Goal: Information Seeking & Learning: Learn about a topic

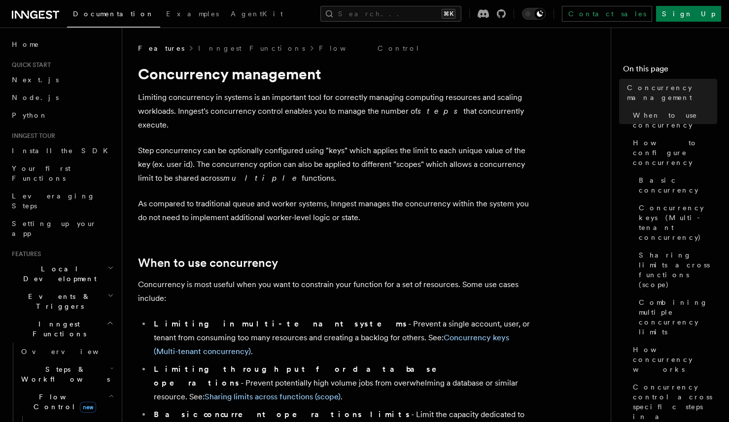
click at [343, 197] on p "As compared to traditional queue and worker systems, Inngest manages the concur…" at bounding box center [335, 211] width 394 height 28
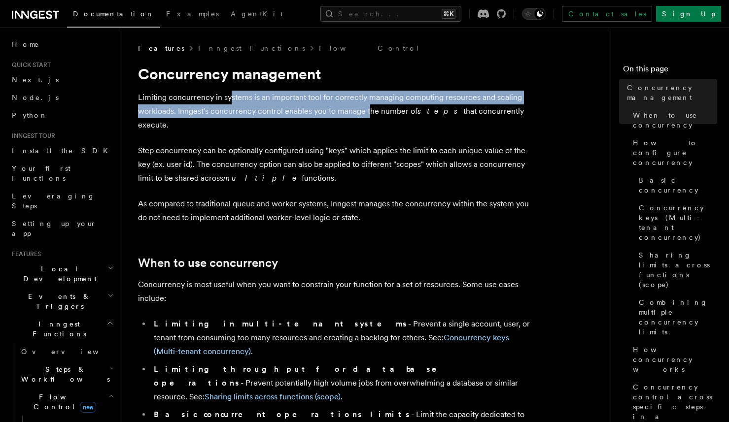
drag, startPoint x: 284, startPoint y: 104, endPoint x: 396, endPoint y: 111, distance: 112.6
click at [373, 107] on p "Limiting concurrency in systems is an important tool for correctly managing com…" at bounding box center [335, 111] width 394 height 41
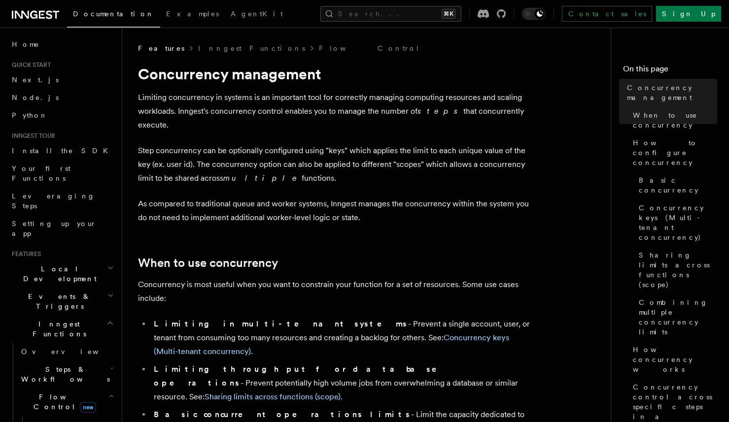
click at [405, 114] on p "Limiting concurrency in systems is an important tool for correctly managing com…" at bounding box center [335, 111] width 394 height 41
click at [261, 197] on p "As compared to traditional queue and worker systems, Inngest manages the concur…" at bounding box center [335, 211] width 394 height 28
click at [301, 169] on p "Step concurrency can be optionally configured using "keys" which applies the li…" at bounding box center [335, 164] width 394 height 41
click at [290, 161] on p "Step concurrency can be optionally configured using "keys" which applies the li…" at bounding box center [335, 164] width 394 height 41
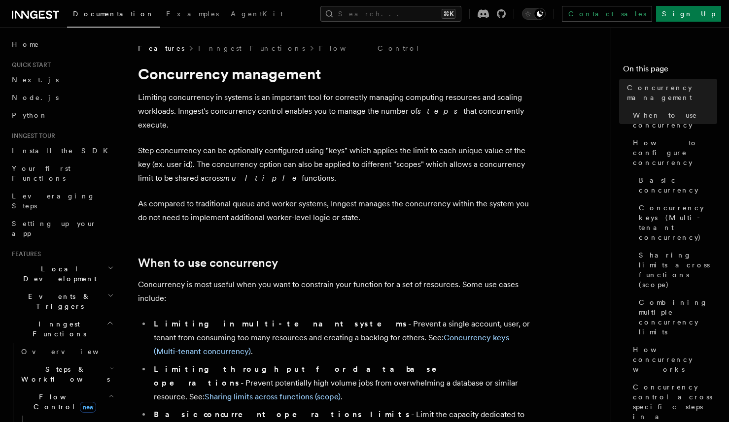
click at [410, 151] on p "Step concurrency can be optionally configured using "keys" which applies the li…" at bounding box center [335, 164] width 394 height 41
click at [393, 197] on p "As compared to traditional queue and worker systems, Inngest manages the concur…" at bounding box center [335, 211] width 394 height 28
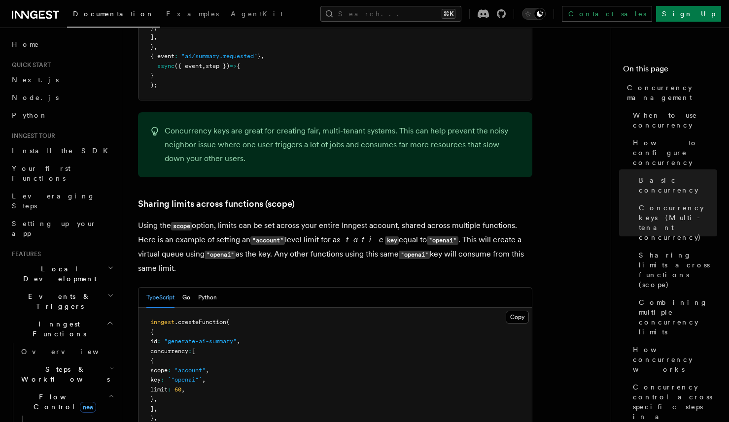
scroll to position [1158, 0]
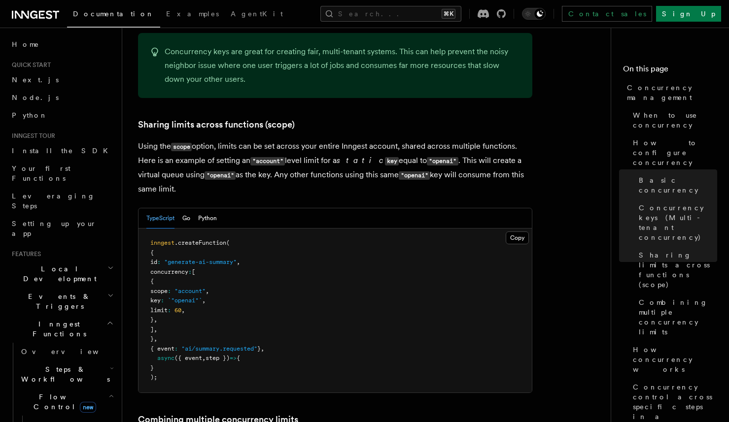
click at [216, 150] on p "Using the scope option, limits can be set across your entire Inngest account, s…" at bounding box center [335, 168] width 394 height 57
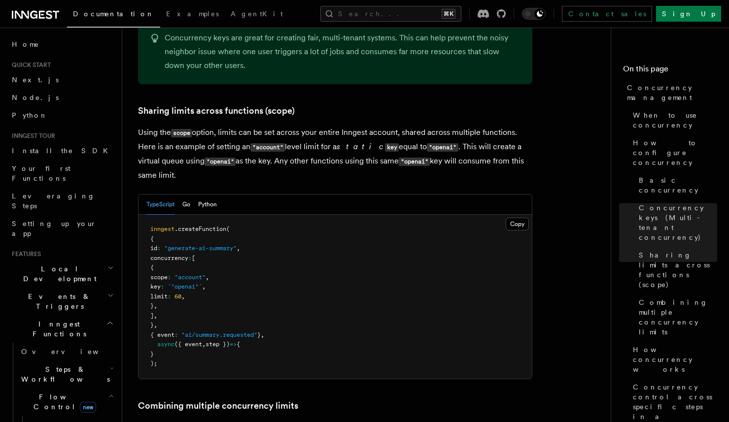
scroll to position [1170, 0]
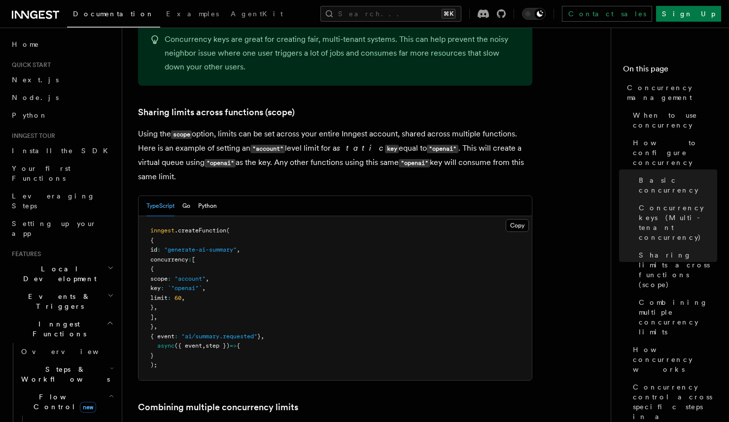
click at [350, 127] on p "Using the scope option, limits can be set across your entire Inngest account, s…" at bounding box center [335, 155] width 394 height 57
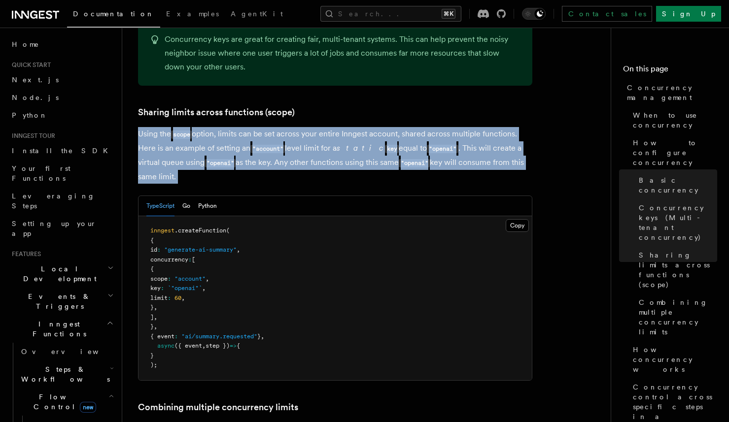
click at [350, 127] on p "Using the scope option, limits can be set across your entire Inngest account, s…" at bounding box center [335, 155] width 394 height 57
